Goal: Information Seeking & Learning: Understand process/instructions

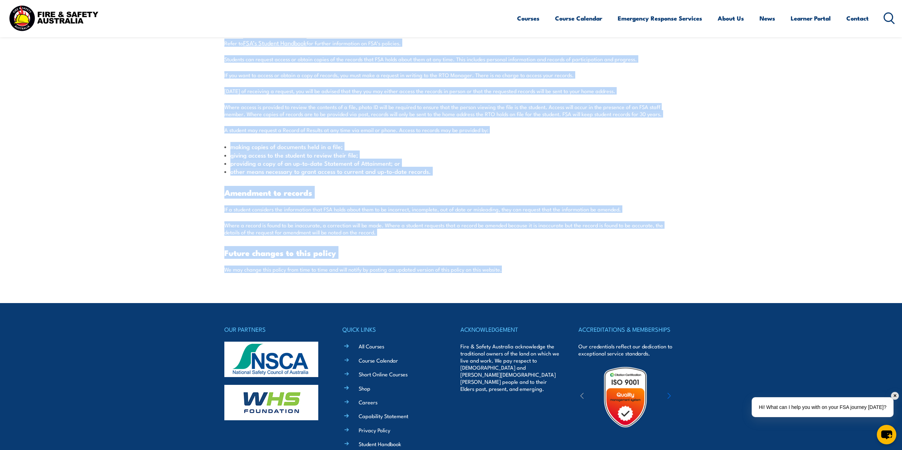
scroll to position [1879, 0]
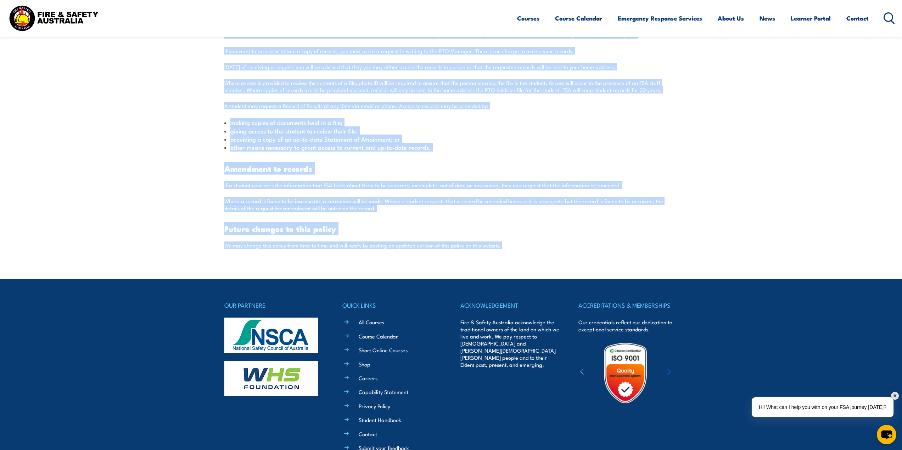
drag, startPoint x: 222, startPoint y: 237, endPoint x: 566, endPoint y: 267, distance: 345.8
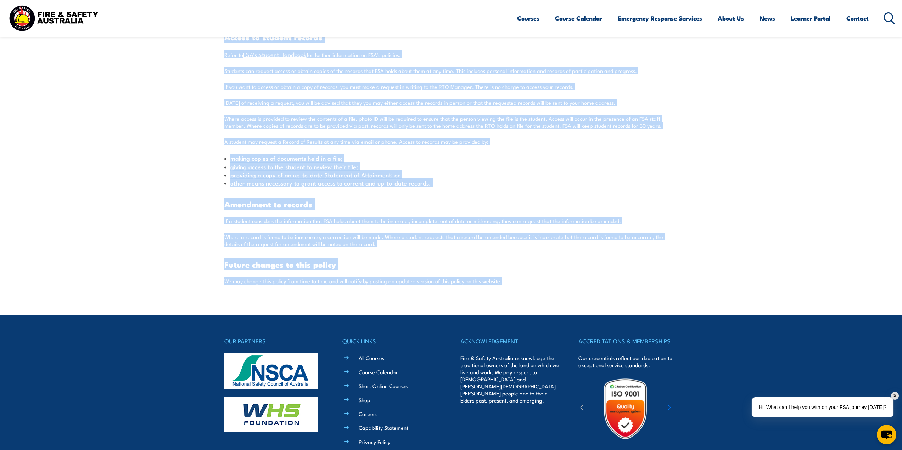
scroll to position [1808, 0]
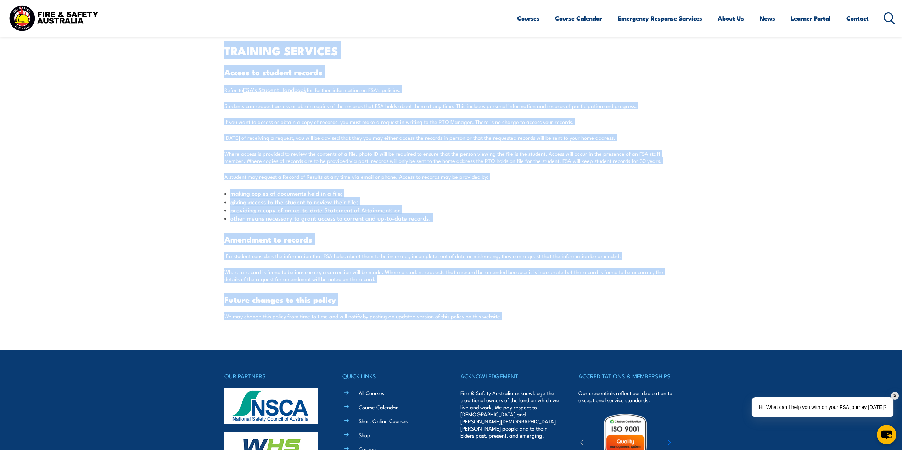
click at [566, 269] on p "Where a record is found to be inaccurate, a correction will be made. Where a st…" at bounding box center [451, 276] width 454 height 14
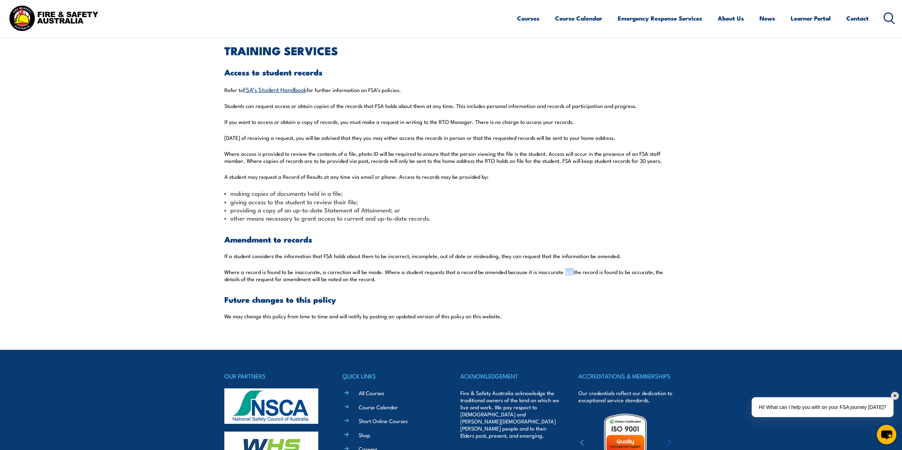
click at [566, 269] on p "Where a record is found to be inaccurate, a correction will be made. Where a st…" at bounding box center [451, 276] width 454 height 14
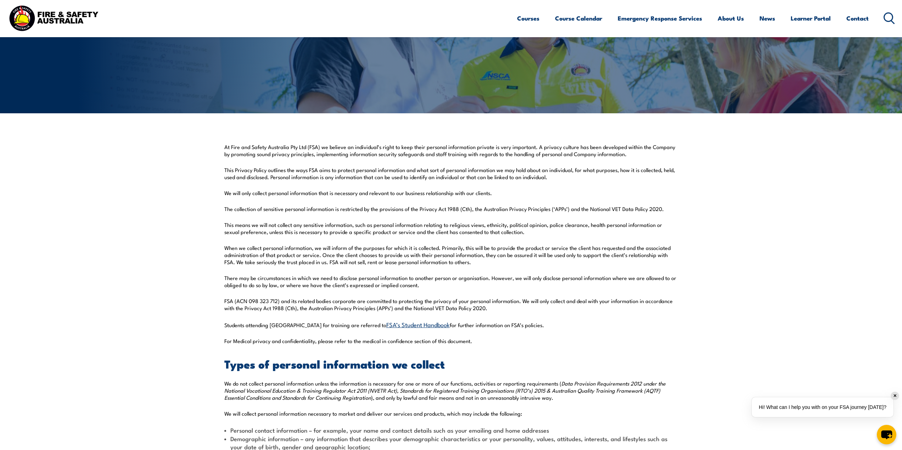
scroll to position [71, 0]
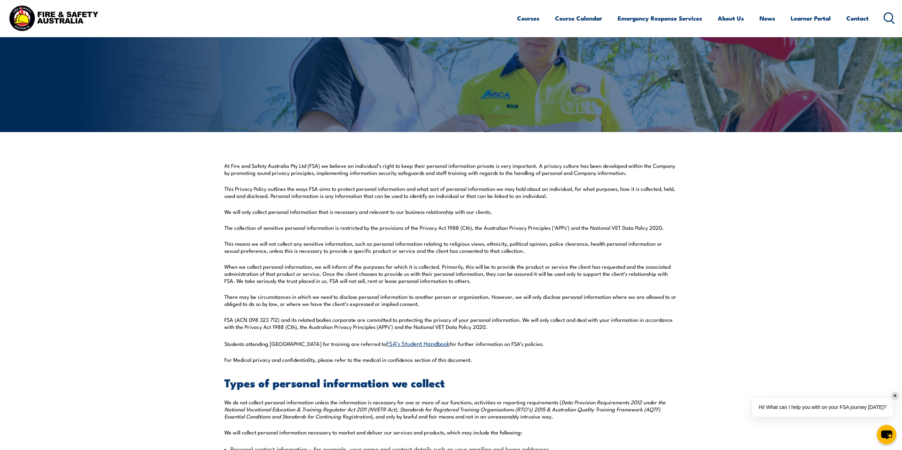
click at [398, 343] on link "FSA’s Student Handbook" at bounding box center [417, 343] width 63 height 9
